Goal: Obtain resource: Obtain resource

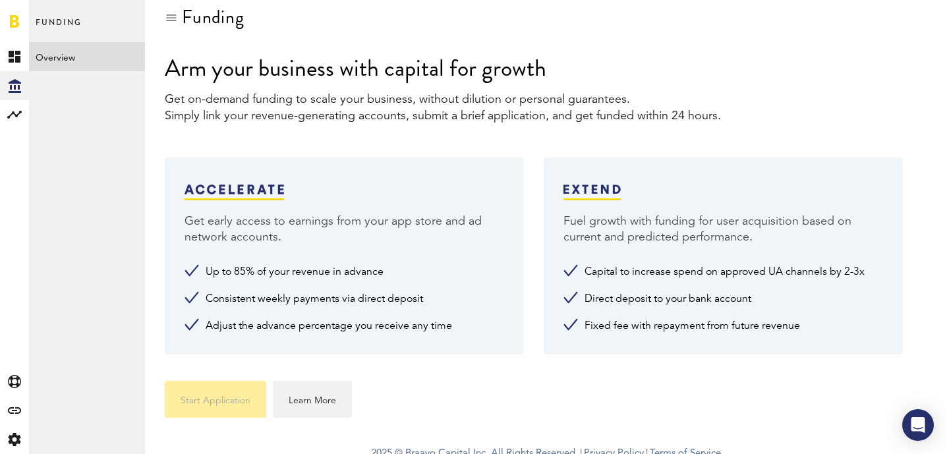
scroll to position [20, 0]
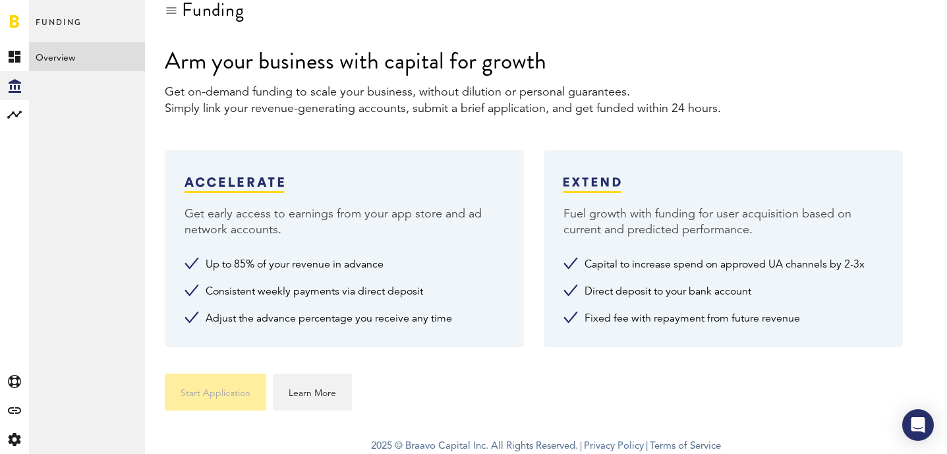
click at [491, 121] on div "Funding Arm your business with capital for growth Get on-demand funding to scal…" at bounding box center [546, 205] width 802 height 451
click at [535, 162] on div at bounding box center [534, 248] width 20 height 197
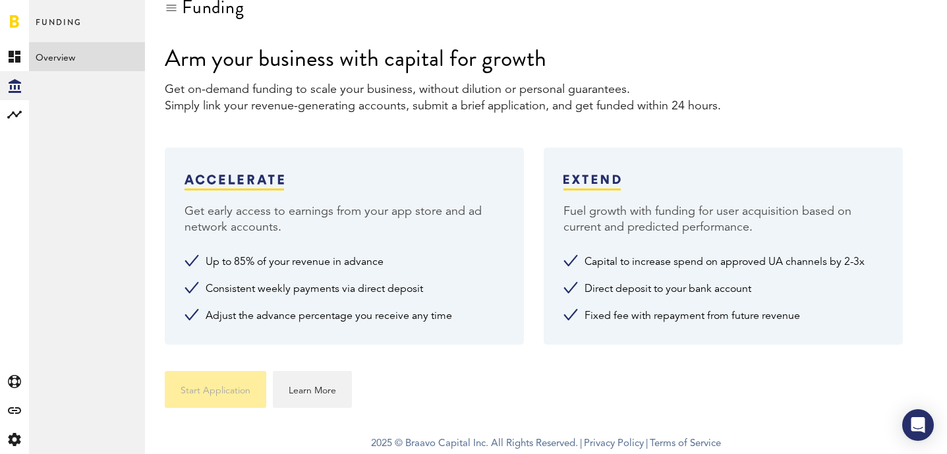
click at [218, 264] on li "Up to 85% of your revenue in advance" at bounding box center [345, 262] width 320 height 16
click at [240, 270] on li "Up to 85% of your revenue in advance" at bounding box center [345, 262] width 320 height 16
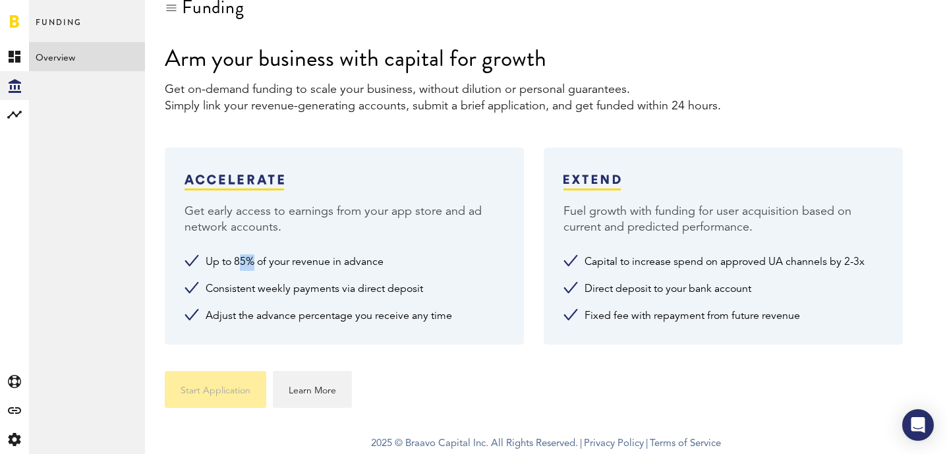
click at [534, 173] on div at bounding box center [534, 246] width 20 height 197
